Goal: Find specific page/section: Find specific page/section

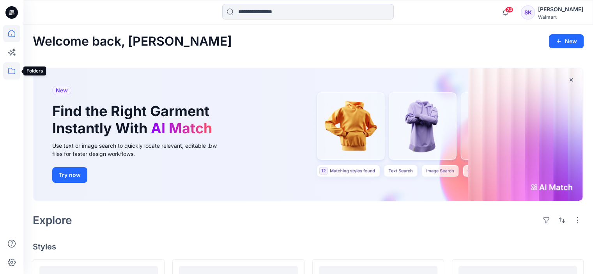
click at [14, 73] on icon at bounding box center [11, 70] width 17 height 17
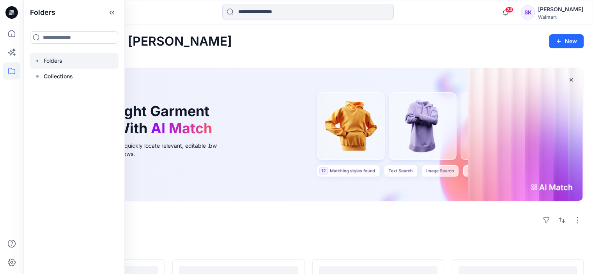
click at [79, 64] on div at bounding box center [74, 61] width 89 height 16
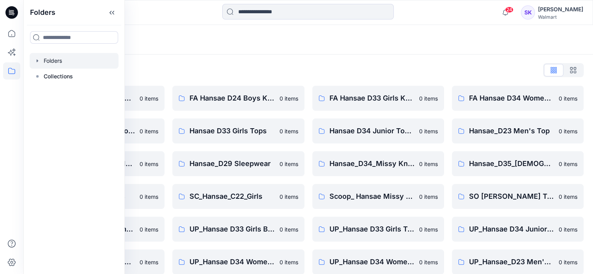
click at [208, 54] on div "Folders" at bounding box center [308, 40] width 570 height 30
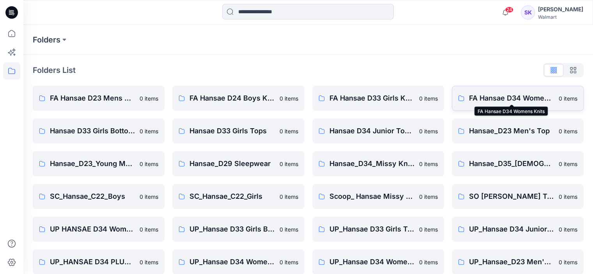
click at [523, 97] on p "FA Hansae D34 Womens Knits" at bounding box center [511, 98] width 85 height 11
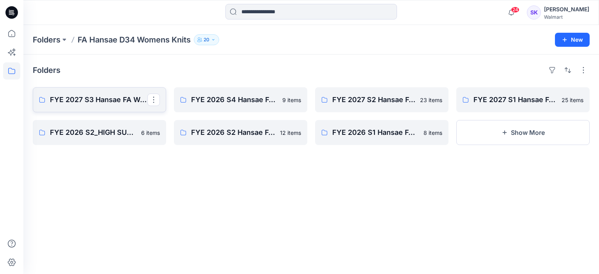
click at [91, 93] on link "FYE 2027 S3 Hansae FA Womens" at bounding box center [99, 99] width 133 height 25
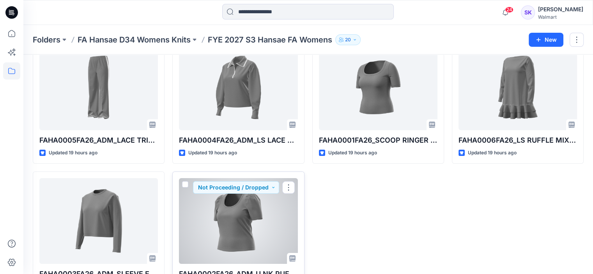
scroll to position [46, 0]
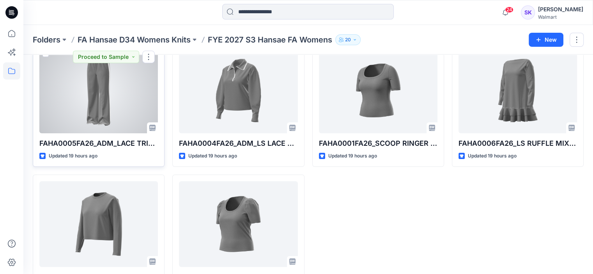
click at [108, 99] on div at bounding box center [98, 91] width 119 height 86
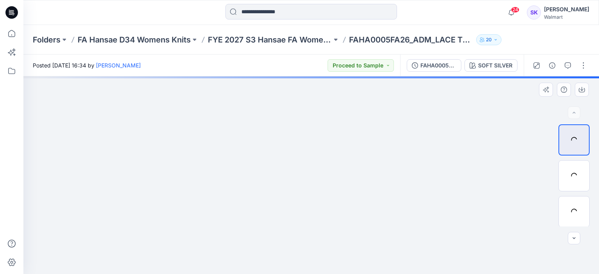
drag, startPoint x: 348, startPoint y: 98, endPoint x: 317, endPoint y: 153, distance: 62.7
click at [317, 153] on img at bounding box center [311, 162] width 359 height 224
click at [289, 35] on p "FYE 2027 S3 Hansae FA Womens" at bounding box center [270, 39] width 124 height 11
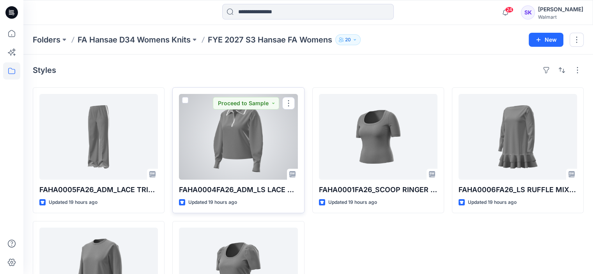
click at [264, 130] on div at bounding box center [238, 137] width 119 height 86
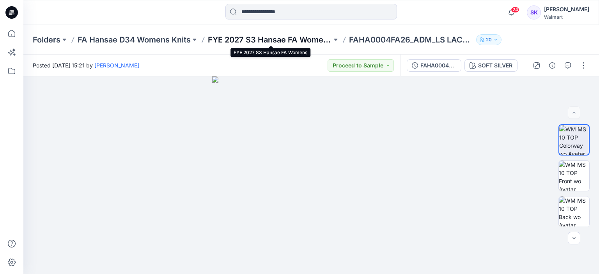
click at [321, 39] on p "FYE 2027 S3 Hansae FA Womens" at bounding box center [270, 39] width 124 height 11
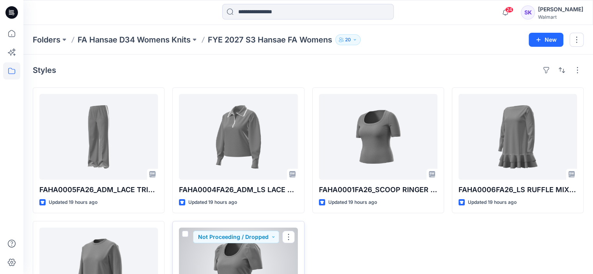
click at [263, 274] on div at bounding box center [238, 271] width 119 height 86
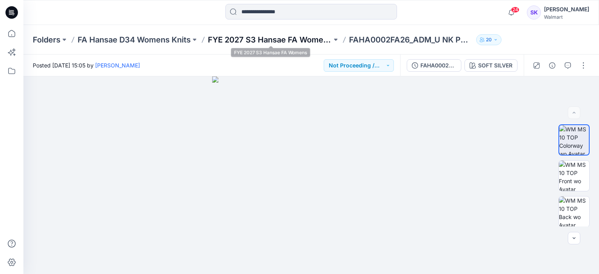
click at [280, 38] on p "FYE 2027 S3 Hansae FA Womens" at bounding box center [270, 39] width 124 height 11
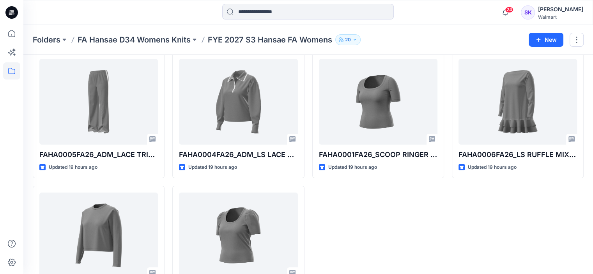
scroll to position [3, 0]
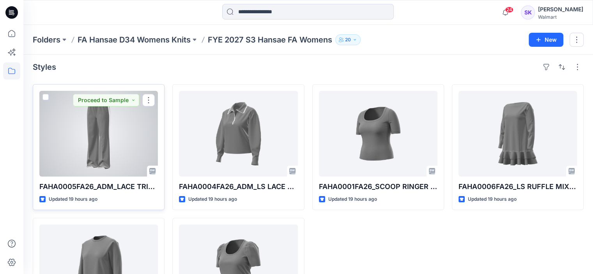
click at [102, 120] on div at bounding box center [98, 134] width 119 height 86
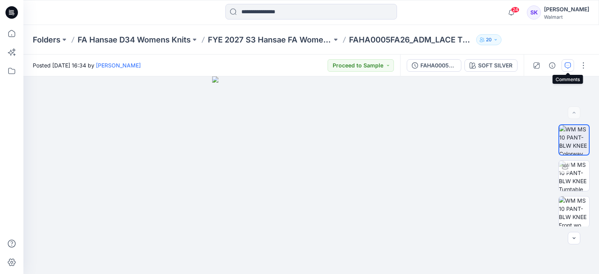
click at [567, 65] on icon "button" at bounding box center [568, 65] width 6 height 6
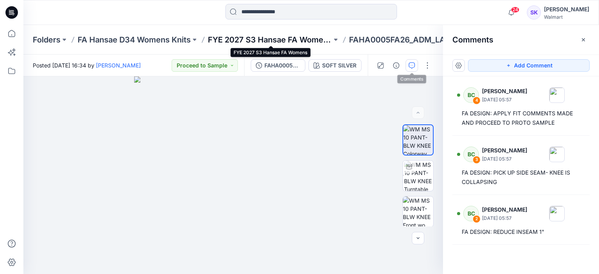
click at [319, 39] on p "FYE 2027 S3 Hansae FA Womens" at bounding box center [270, 39] width 124 height 11
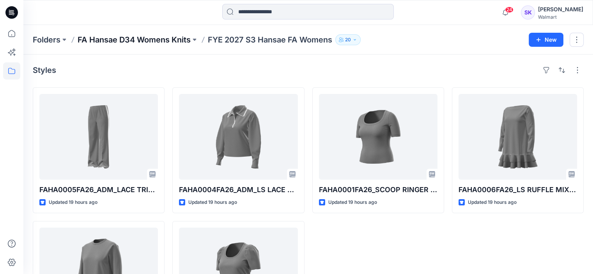
click at [161, 42] on p "FA Hansae D34 Womens Knits" at bounding box center [134, 39] width 113 height 11
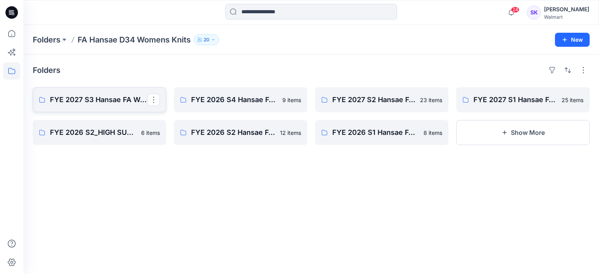
click at [81, 95] on p "FYE 2027 S3 Hansae FA Womens" at bounding box center [99, 99] width 98 height 11
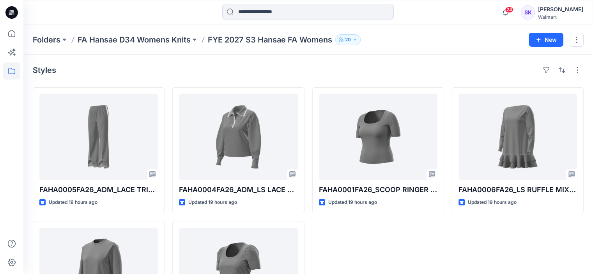
click at [398, 49] on div "Folders FA Hansae D34 Womens Knits FYE 2027 S3 Hansae FA Womens 20 New" at bounding box center [308, 40] width 570 height 30
click at [411, 39] on div "Folders FA Hansae D34 Womens Knits FYE 2027 S3 Hansae FA Womens 20" at bounding box center [278, 39] width 490 height 11
